Goal: Information Seeking & Learning: Learn about a topic

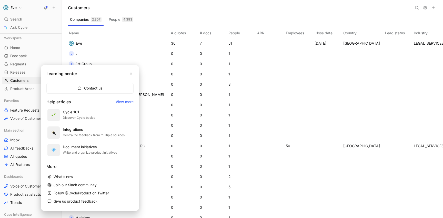
scroll to position [187, 0]
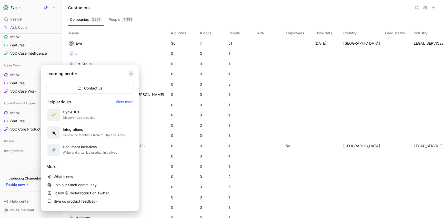
click at [130, 72] on icon "button" at bounding box center [130, 73] width 3 height 3
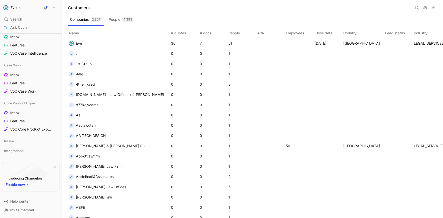
click at [19, 7] on button "Eve" at bounding box center [12, 7] width 21 height 7
click at [25, 51] on div "Workspace settings G then S" at bounding box center [34, 53] width 63 height 8
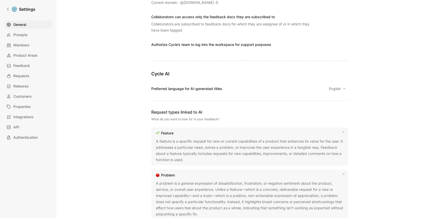
scroll to position [198, 0]
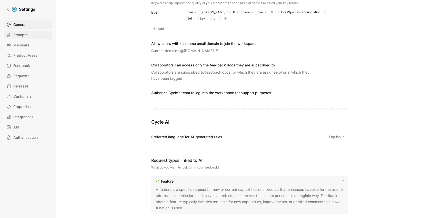
click at [15, 35] on span "Prompts" at bounding box center [20, 35] width 14 height 6
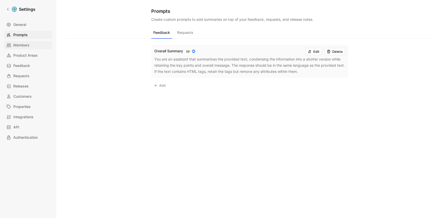
click at [25, 43] on span "Members" at bounding box center [21, 45] width 16 height 6
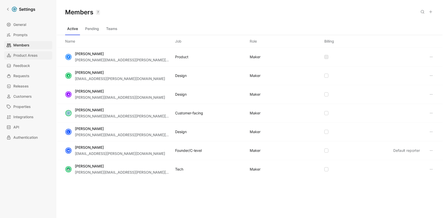
click at [25, 53] on span "Product Areas" at bounding box center [25, 55] width 24 height 6
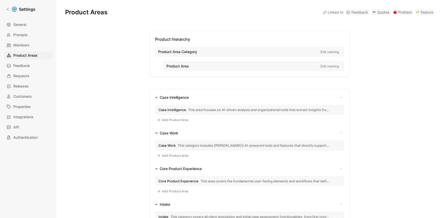
scroll to position [7, 0]
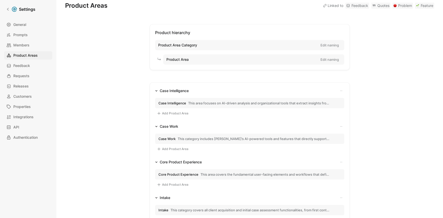
click at [215, 102] on span "This area focuses on AI-driven analysis and organizational tools that extract i…" at bounding box center [258, 103] width 141 height 5
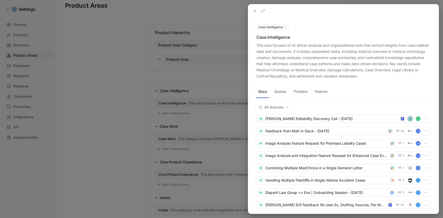
click at [254, 11] on icon at bounding box center [255, 11] width 4 height 4
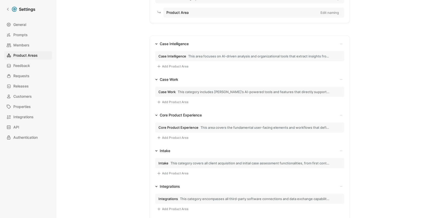
scroll to position [73, 0]
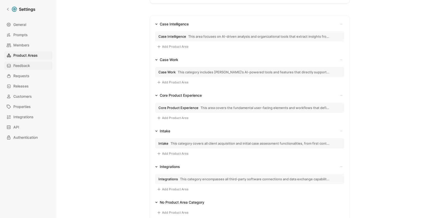
click at [17, 66] on span "Feedback" at bounding box center [21, 66] width 17 height 6
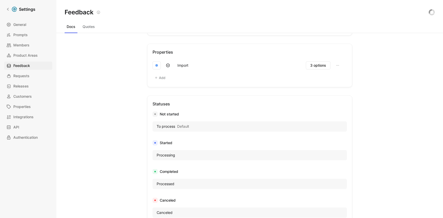
scroll to position [265, 0]
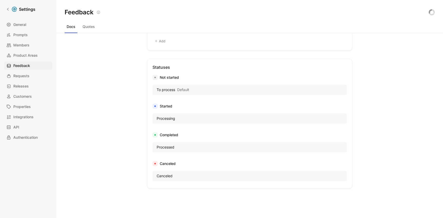
click at [154, 78] on div at bounding box center [155, 78] width 2 height 2
click at [165, 78] on div "Not started" at bounding box center [249, 77] width 194 height 6
click at [177, 90] on span "Default" at bounding box center [183, 90] width 12 height 6
click at [181, 90] on span "Default" at bounding box center [183, 90] width 12 height 6
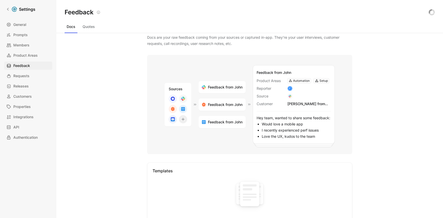
scroll to position [0, 0]
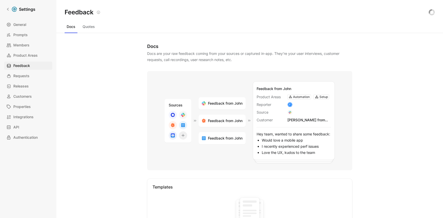
click at [89, 26] on button "Quotes" at bounding box center [88, 27] width 16 height 8
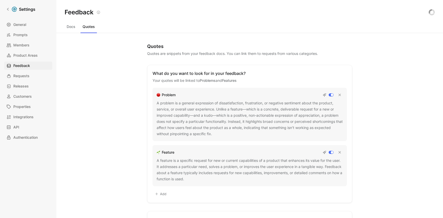
click at [73, 26] on button "Docs" at bounding box center [71, 27] width 13 height 8
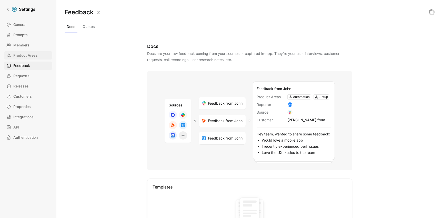
click at [27, 56] on span "Product Areas" at bounding box center [25, 55] width 24 height 6
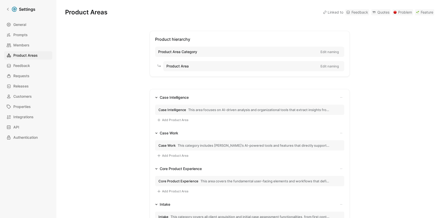
click at [193, 108] on span "This area focuses on AI-driven analysis and organizational tools that extract i…" at bounding box center [258, 109] width 141 height 5
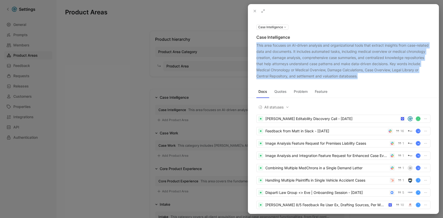
drag, startPoint x: 358, startPoint y: 75, endPoint x: 255, endPoint y: 46, distance: 107.4
click at [255, 46] on div "Case Intelligence Case Intelligence This area focuses on AI-driven analysis and…" at bounding box center [343, 51] width 190 height 55
drag, startPoint x: 257, startPoint y: 37, endPoint x: 358, endPoint y: 75, distance: 107.4
click at [358, 75] on div "Case Intelligence Case Intelligence This area focuses on AI-driven analysis and…" at bounding box center [343, 51] width 190 height 55
copy div "Case Intelligence This area focuses on AI-driven analysis and organizational to…"
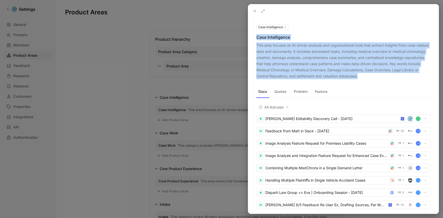
click at [110, 93] on div at bounding box center [221, 109] width 443 height 218
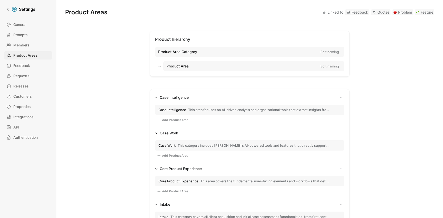
click at [169, 144] on span "Case Work" at bounding box center [166, 145] width 17 height 5
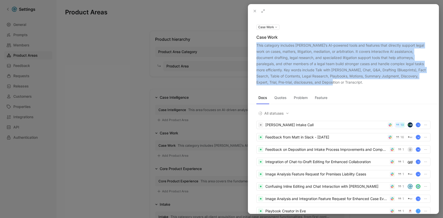
drag, startPoint x: 257, startPoint y: 44, endPoint x: 298, endPoint y: 80, distance: 54.1
click at [298, 80] on div "This category includes [PERSON_NAME]’s AI-powered tools and features that direc…" at bounding box center [343, 63] width 174 height 43
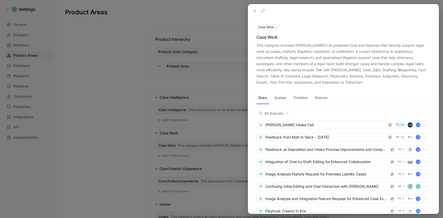
click at [127, 134] on div at bounding box center [221, 109] width 443 height 218
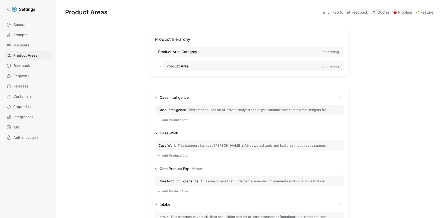
click at [184, 179] on span "Core Product Experience" at bounding box center [178, 181] width 40 height 5
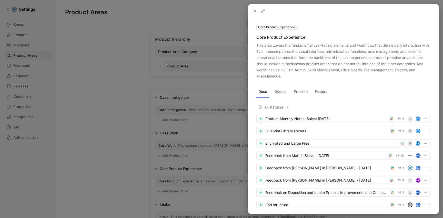
drag, startPoint x: 281, startPoint y: 75, endPoint x: 270, endPoint y: 72, distance: 11.7
click at [270, 72] on div "This area covers the fundamental user-facing elements and workflows that define…" at bounding box center [343, 60] width 174 height 37
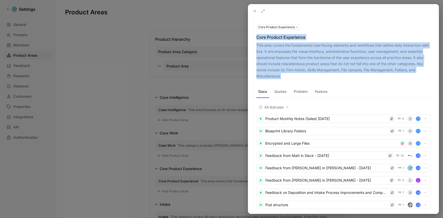
drag, startPoint x: 256, startPoint y: 37, endPoint x: 282, endPoint y: 75, distance: 45.7
click at [282, 75] on div "Core Product Experience Core Product Experience This area covers the fundamenta…" at bounding box center [343, 51] width 190 height 55
copy div "Core Product Experience This area covers the fundamental user-facing elements a…"
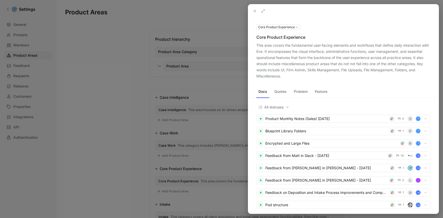
click at [130, 129] on div at bounding box center [221, 109] width 443 height 218
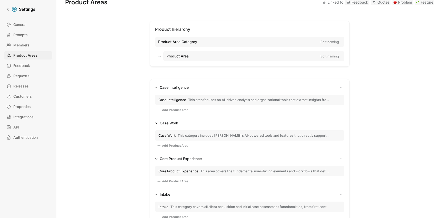
scroll to position [13, 0]
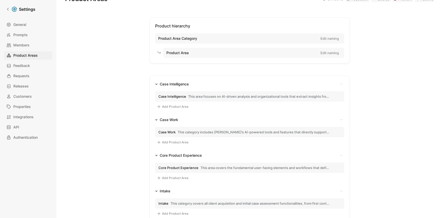
click at [180, 203] on span "This category covers all client acquisition and initial case assessment functio…" at bounding box center [249, 203] width 159 height 5
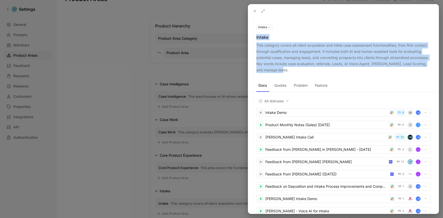
drag, startPoint x: 281, startPoint y: 70, endPoint x: 256, endPoint y: 38, distance: 40.3
click at [256, 38] on div "Intake Intake This category covers all client acquisition and initial case asse…" at bounding box center [343, 48] width 190 height 49
copy div "Intake This category covers all client acquisition and initial case assessment …"
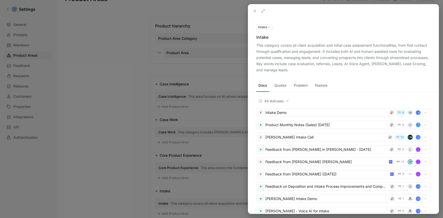
click at [120, 116] on div at bounding box center [221, 109] width 443 height 218
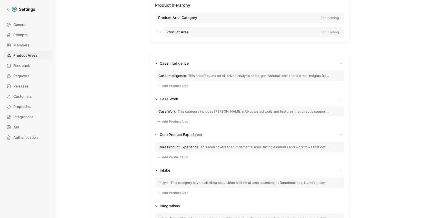
scroll to position [117, 0]
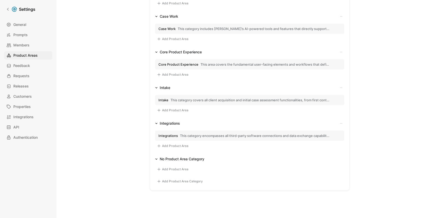
click at [180, 133] on span "This category encompasses all third-party software connections and data exchang…" at bounding box center [255, 135] width 150 height 5
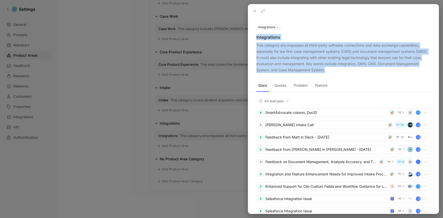
drag, startPoint x: 324, startPoint y: 70, endPoint x: 253, endPoint y: 38, distance: 78.3
click at [253, 38] on div "Integrations Integrations This category encompasses all third-party software co…" at bounding box center [343, 48] width 190 height 49
copy div "Integrations This category encompasses all third-party software connections and…"
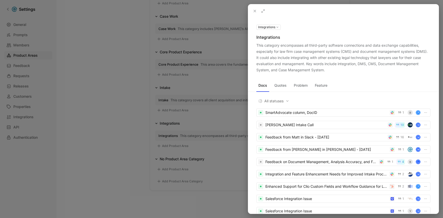
click at [135, 69] on div at bounding box center [221, 109] width 443 height 218
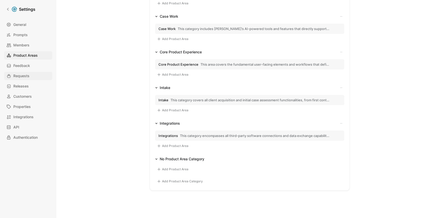
click at [40, 77] on link "Requests" at bounding box center [28, 76] width 48 height 8
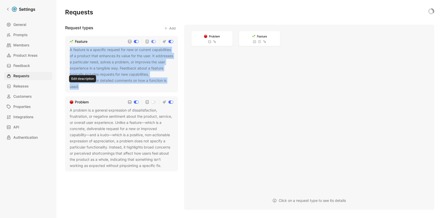
drag, startPoint x: 70, startPoint y: 49, endPoint x: 80, endPoint y: 87, distance: 40.1
click at [80, 87] on div "A feature is a specific request for new or current capabilities of a product th…" at bounding box center [122, 68] width 104 height 43
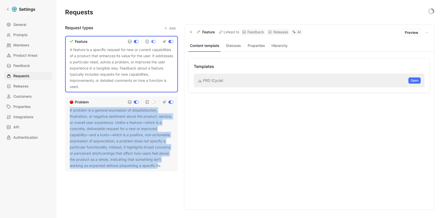
drag, startPoint x: 70, startPoint y: 109, endPoint x: 158, endPoint y: 168, distance: 106.4
click at [158, 168] on div "A problem is a general expression of dissatisfaction, frustration, or negative …" at bounding box center [122, 137] width 104 height 61
click at [158, 169] on div "Problem A problem is a general expression of dissatisfaction, frustration, or n…" at bounding box center [121, 133] width 113 height 75
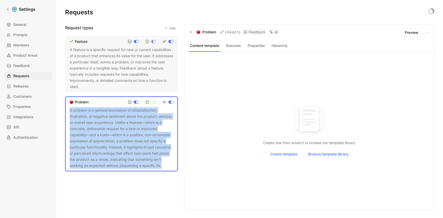
drag, startPoint x: 158, startPoint y: 164, endPoint x: 70, endPoint y: 110, distance: 103.7
click at [70, 110] on div "A problem is a general expression of dissatisfaction, frustration, or negative …" at bounding box center [122, 137] width 104 height 61
copy div "A problem is a general expression of dissatisfaction, frustration, or negative …"
click at [22, 47] on span "Members" at bounding box center [21, 45] width 16 height 6
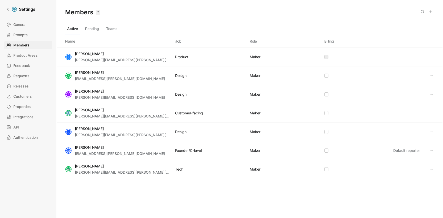
click at [428, 54] on button at bounding box center [431, 57] width 6 height 6
